Goal: Task Accomplishment & Management: Manage account settings

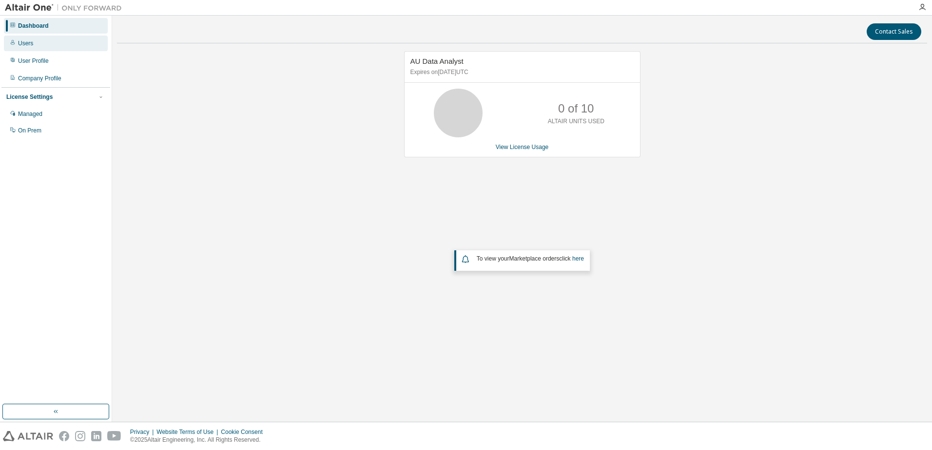
click at [27, 42] on div "Users" at bounding box center [25, 43] width 15 height 8
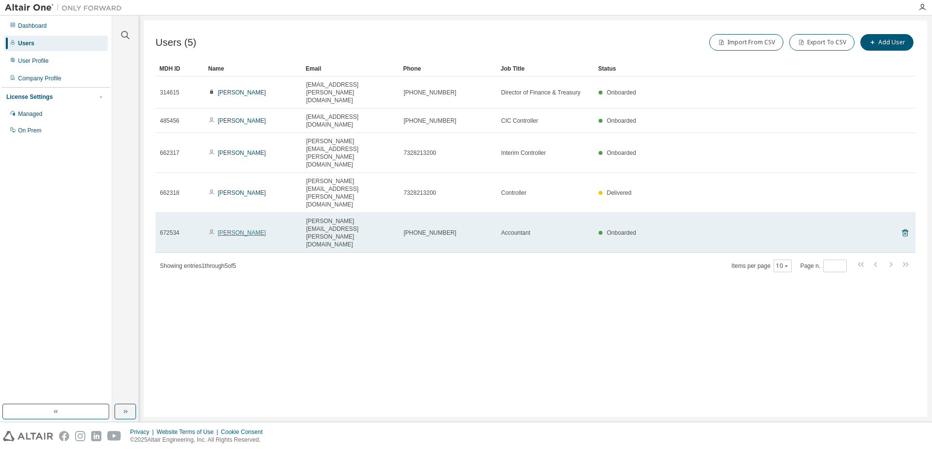
click at [238, 230] on link "Jessica Johnson" at bounding box center [242, 233] width 48 height 7
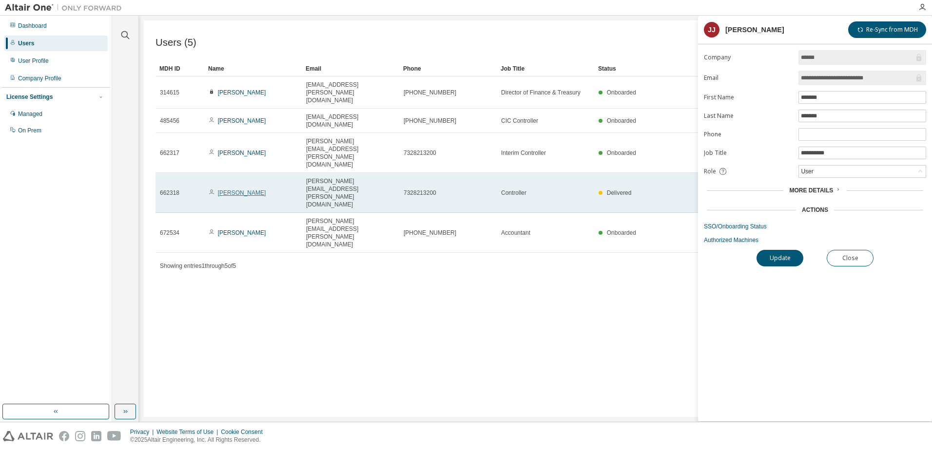
click at [237, 190] on link "Mythreyi Srivaths" at bounding box center [242, 193] width 48 height 7
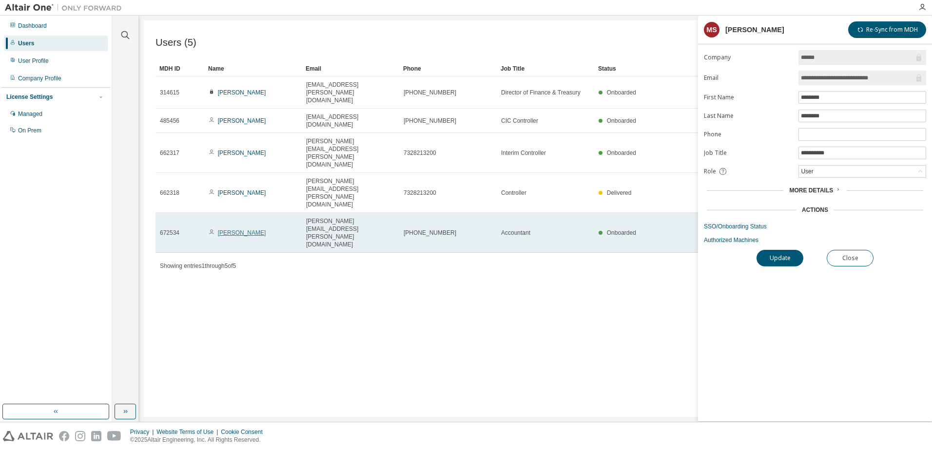
click at [238, 230] on link "Jessica Johnson" at bounding box center [242, 233] width 48 height 7
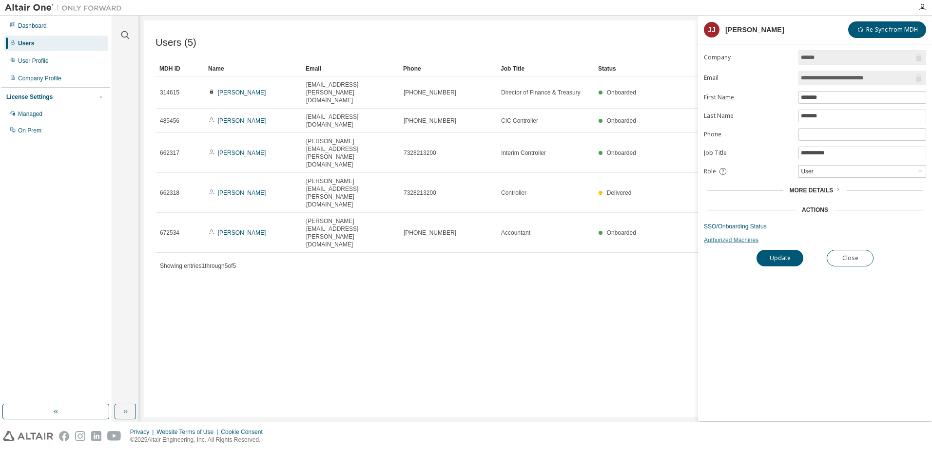
click at [742, 239] on link "Authorized Machines" at bounding box center [815, 240] width 222 height 8
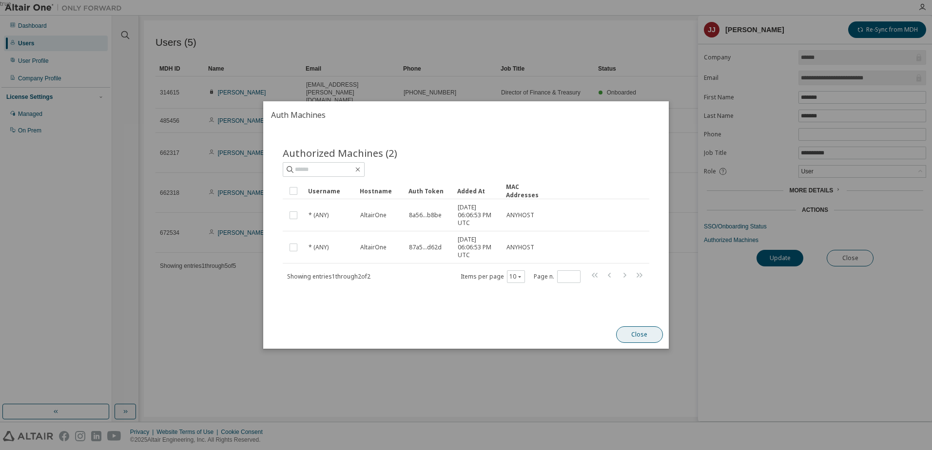
click at [643, 332] on button "Close" at bounding box center [639, 335] width 47 height 17
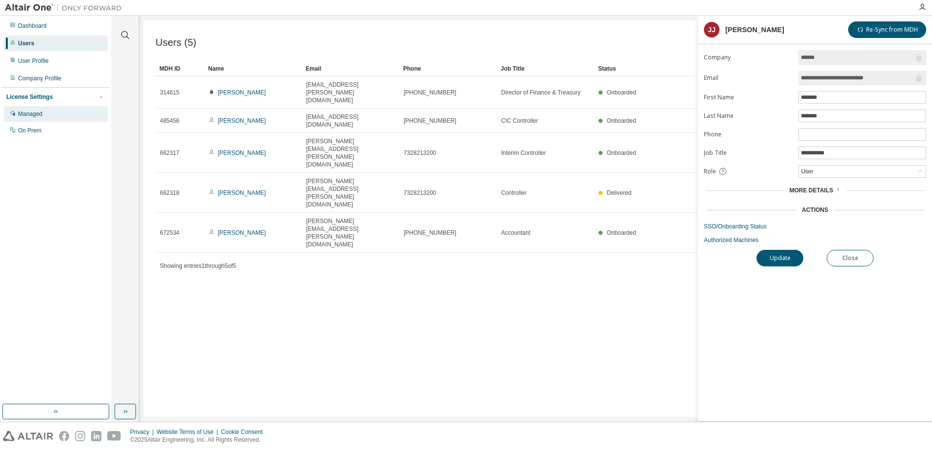
click at [41, 111] on div "Managed" at bounding box center [30, 114] width 24 height 8
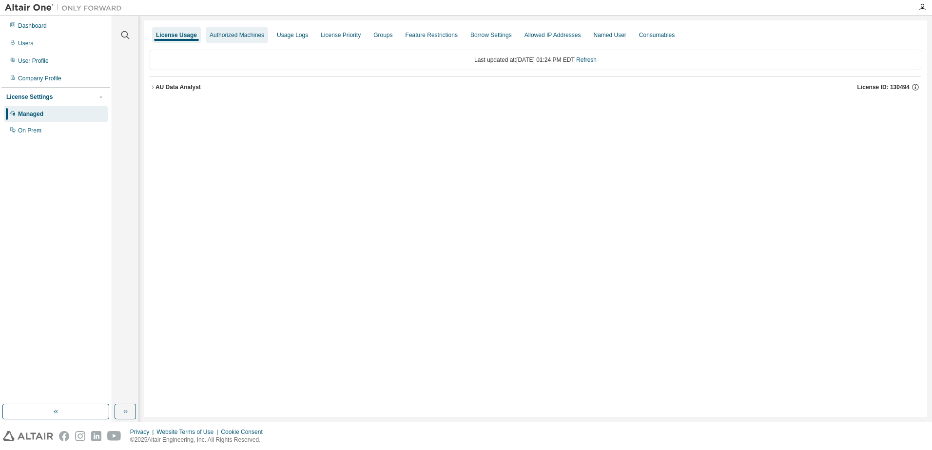
click at [213, 32] on div "Authorized Machines" at bounding box center [237, 35] width 55 height 8
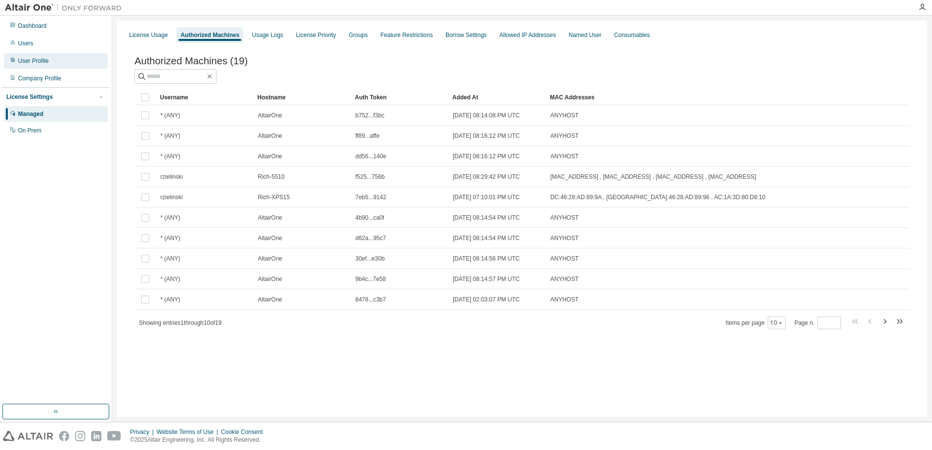
click at [31, 63] on div "User Profile" at bounding box center [33, 61] width 31 height 8
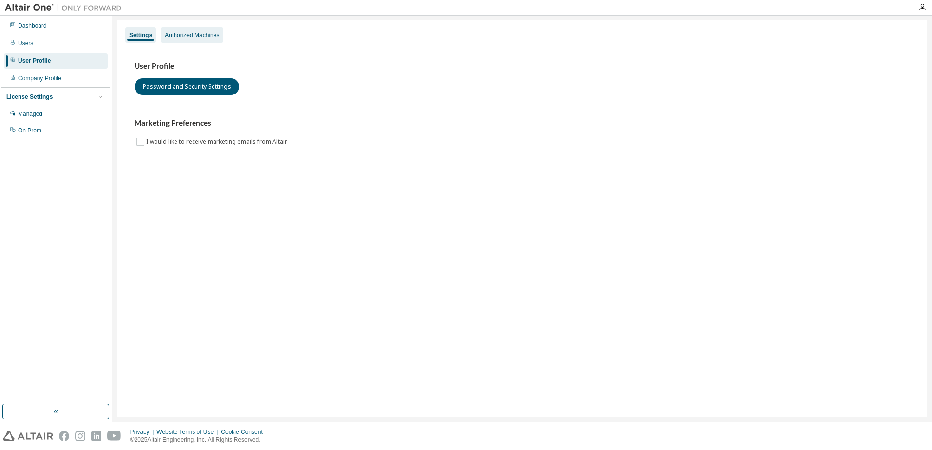
click at [177, 35] on div "Authorized Machines" at bounding box center [192, 35] width 55 height 8
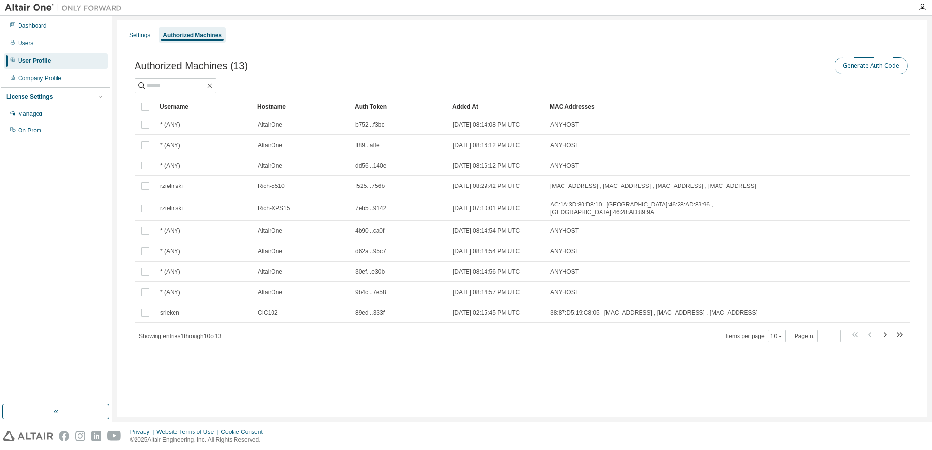
click at [877, 65] on button "Generate Auth Code" at bounding box center [871, 66] width 73 height 17
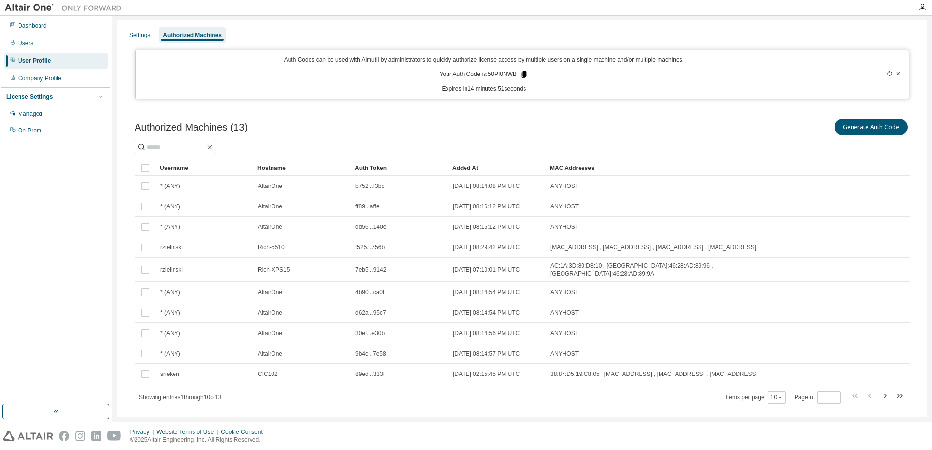
click at [522, 75] on icon at bounding box center [524, 74] width 5 height 7
